Goal: Entertainment & Leisure: Consume media (video, audio)

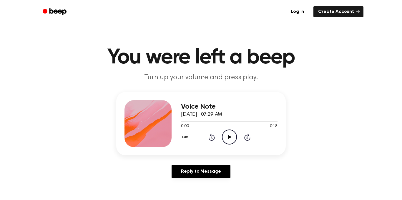
click at [227, 138] on icon "Play Audio" at bounding box center [229, 137] width 15 height 15
click at [209, 137] on icon "Rewind 5 seconds" at bounding box center [211, 137] width 6 height 8
click at [246, 136] on icon "Skip 5 seconds" at bounding box center [247, 137] width 6 height 8
click at [212, 137] on icon "Rewind 5 seconds" at bounding box center [211, 137] width 6 height 8
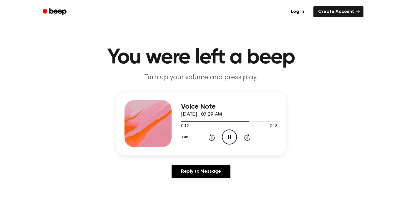
click at [212, 137] on icon "Rewind 5 seconds" at bounding box center [211, 137] width 6 height 8
click at [228, 136] on icon at bounding box center [229, 137] width 3 height 4
click at [212, 138] on icon at bounding box center [210, 138] width 1 height 2
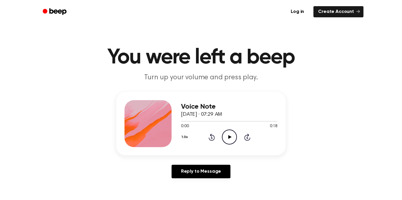
click at [227, 136] on icon "Play Audio" at bounding box center [229, 137] width 15 height 15
click at [228, 136] on icon at bounding box center [229, 137] width 3 height 4
click at [228, 140] on icon "Play Audio" at bounding box center [229, 137] width 15 height 15
click at [228, 139] on icon "Pause Audio" at bounding box center [229, 137] width 15 height 15
click at [214, 136] on icon at bounding box center [211, 137] width 6 height 7
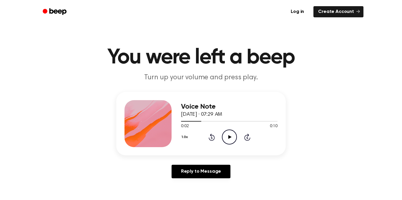
click at [214, 136] on icon at bounding box center [211, 137] width 6 height 7
click at [233, 141] on icon "Play Audio" at bounding box center [229, 137] width 15 height 15
click at [232, 137] on icon "Play Audio" at bounding box center [229, 137] width 15 height 15
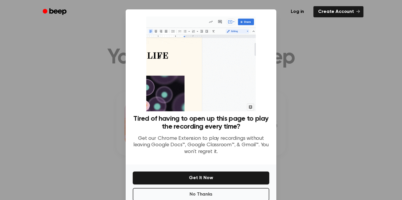
scroll to position [14, 0]
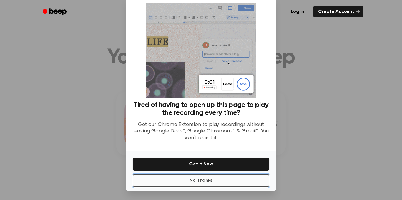
click at [248, 184] on button "No Thanks" at bounding box center [201, 180] width 136 height 13
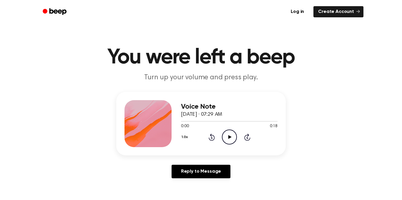
click at [229, 133] on icon "Play Audio" at bounding box center [229, 137] width 15 height 15
click at [233, 136] on icon "Pause Audio" at bounding box center [229, 137] width 15 height 15
click at [230, 135] on icon "Play Audio" at bounding box center [229, 137] width 15 height 15
click at [210, 136] on icon "Rewind 5 seconds" at bounding box center [211, 137] width 6 height 8
click at [210, 137] on icon "Rewind 5 seconds" at bounding box center [211, 137] width 6 height 8
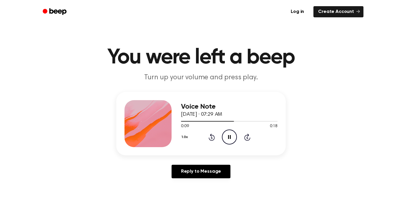
click at [210, 137] on icon at bounding box center [210, 138] width 1 height 2
click at [211, 138] on icon at bounding box center [210, 138] width 1 height 2
click at [227, 137] on icon "Play Audio" at bounding box center [229, 137] width 15 height 15
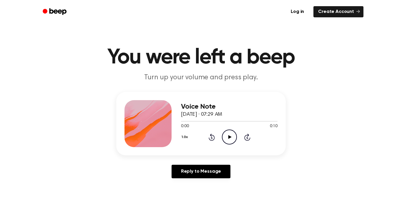
click at [229, 137] on icon at bounding box center [229, 137] width 3 height 4
click at [229, 137] on icon "Pause Audio" at bounding box center [229, 137] width 15 height 15
